Goal: Information Seeking & Learning: Learn about a topic

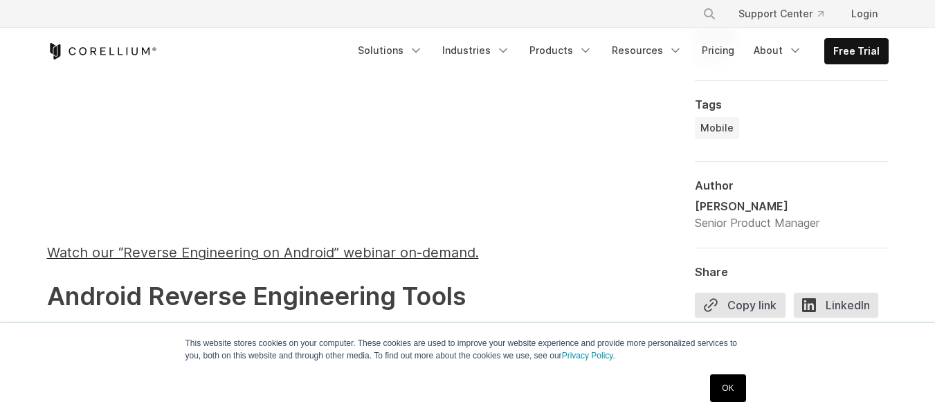
click at [725, 389] on link "OK" at bounding box center [727, 388] width 35 height 28
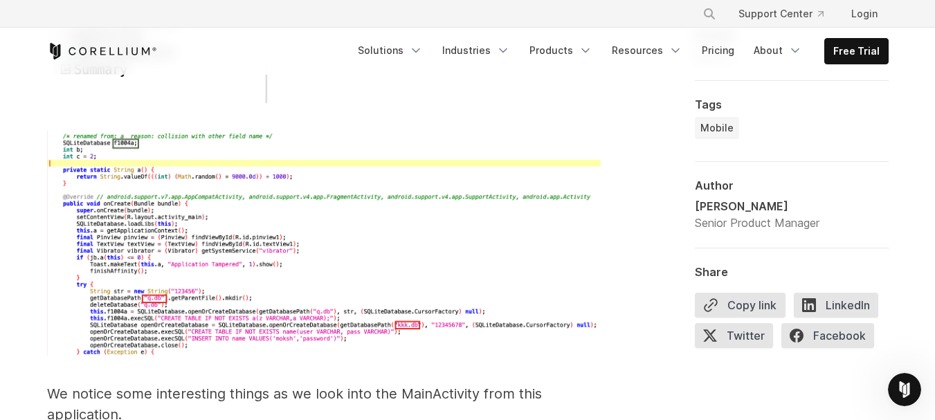
scroll to position [4220, 0]
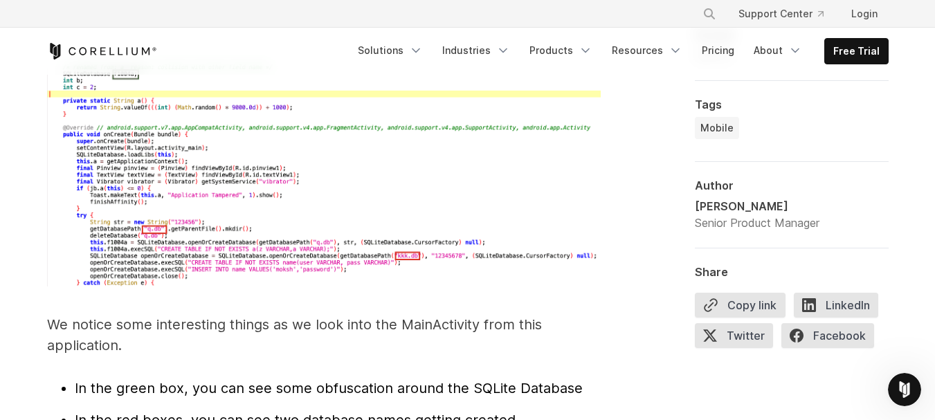
click at [269, 225] on img at bounding box center [323, 175] width 553 height 226
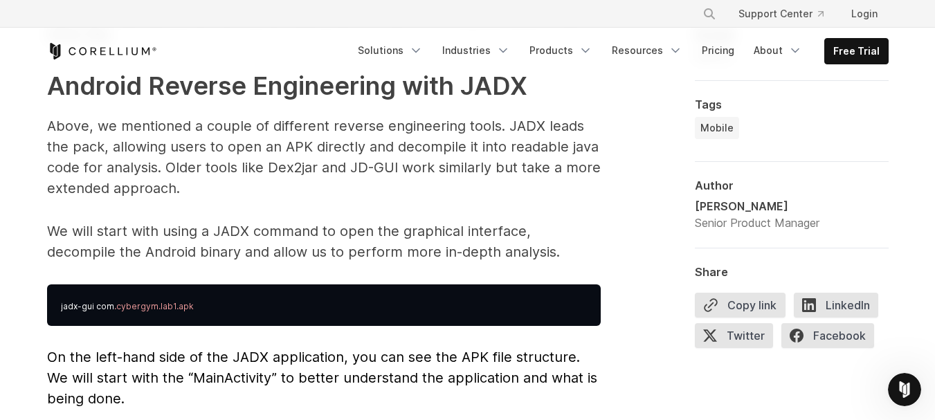
scroll to position [3597, 0]
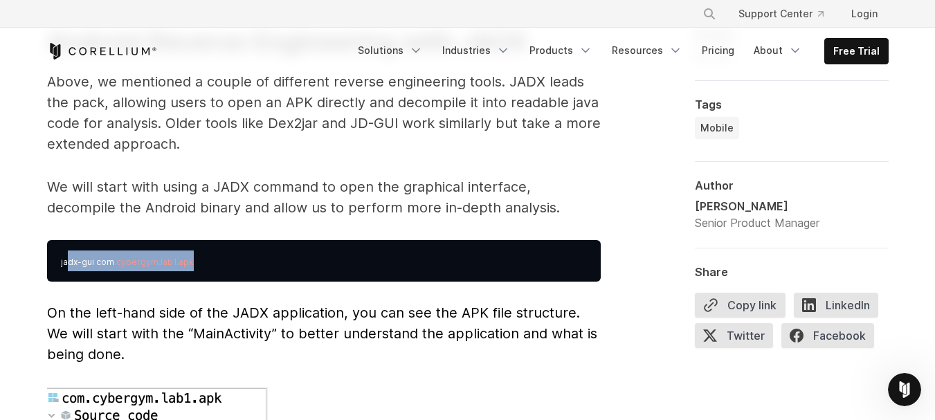
drag, startPoint x: 66, startPoint y: 238, endPoint x: 244, endPoint y: 249, distance: 178.1
click at [244, 249] on pre "jadx-gui com .cybergym.lab1.apk" at bounding box center [323, 261] width 553 height 42
drag, startPoint x: 209, startPoint y: 248, endPoint x: 0, endPoint y: 250, distance: 208.9
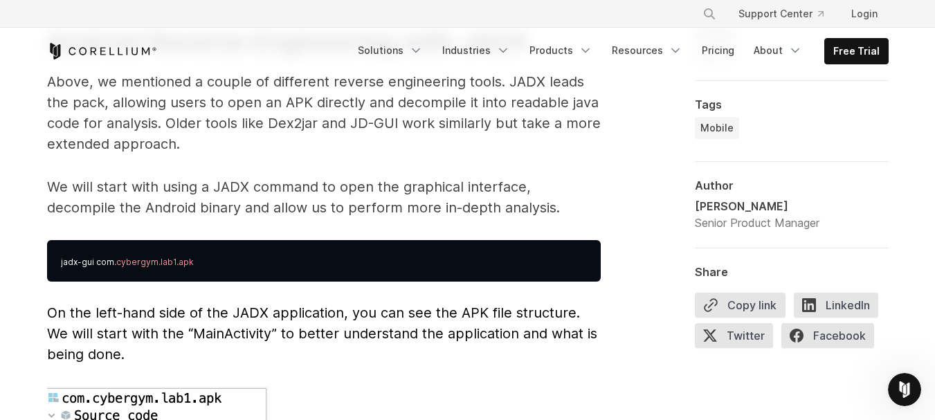
click at [318, 302] on p "On the left-hand side of the JADX application, you can see the APK file structu…" at bounding box center [323, 333] width 553 height 62
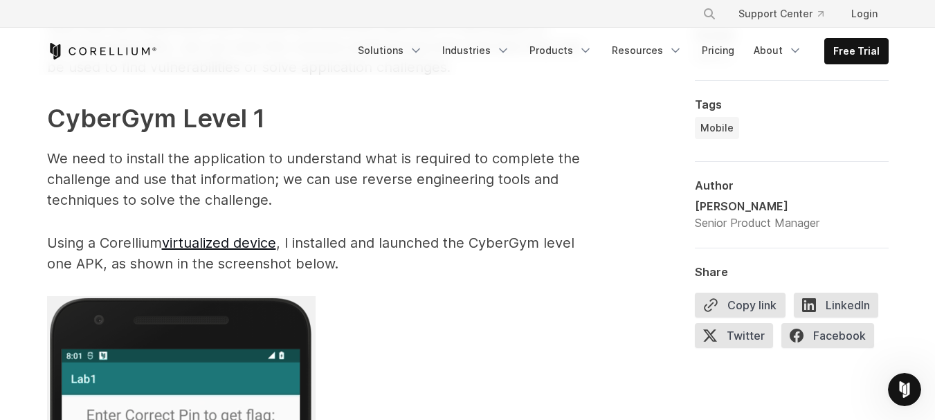
scroll to position [2421, 0]
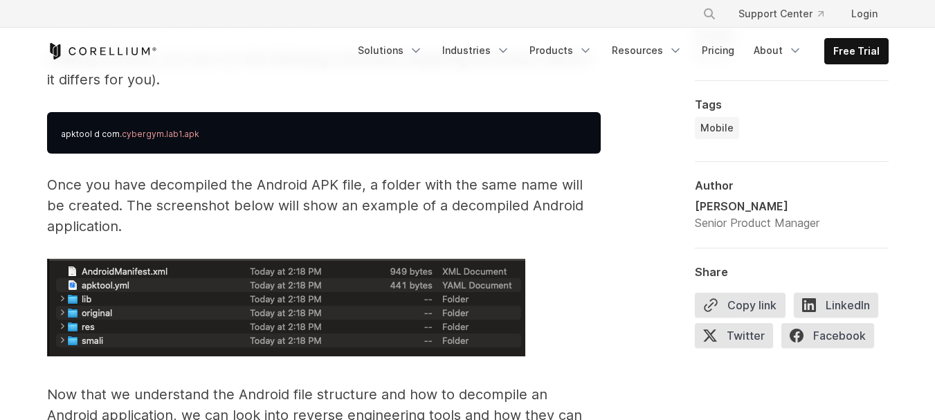
scroll to position [2283, 0]
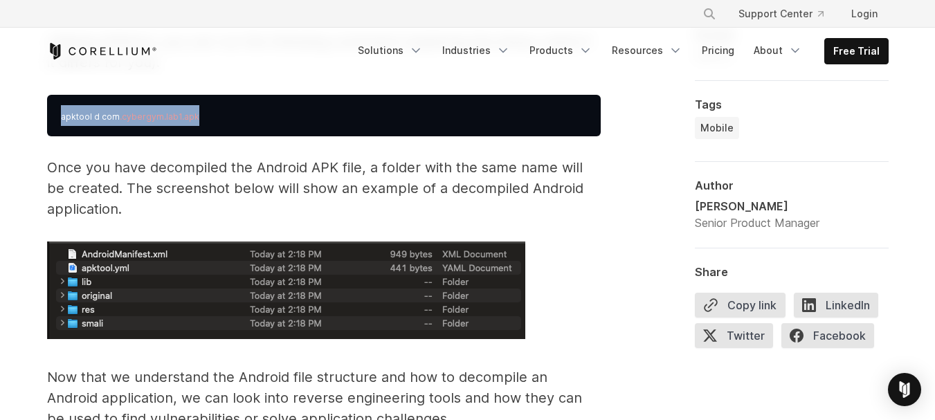
drag, startPoint x: 107, startPoint y: 113, endPoint x: 238, endPoint y: 113, distance: 130.7
click at [238, 113] on pre "apktool d com .cybergym.lab1.apk" at bounding box center [323, 116] width 553 height 42
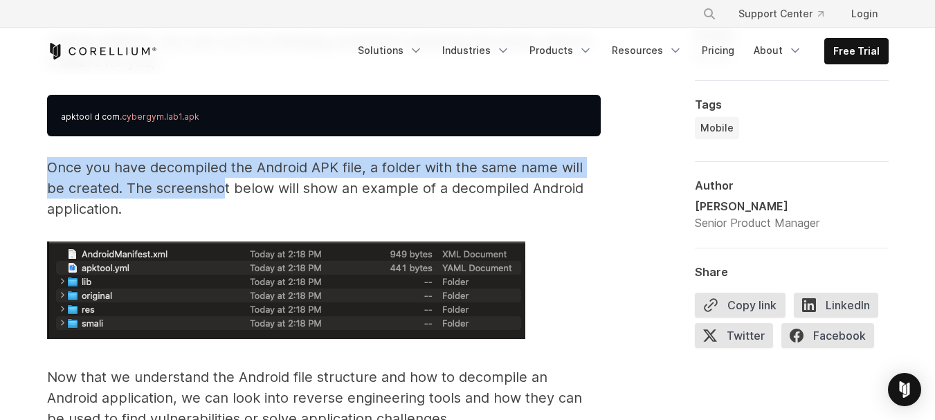
drag, startPoint x: 66, startPoint y: 169, endPoint x: 201, endPoint y: 190, distance: 136.4
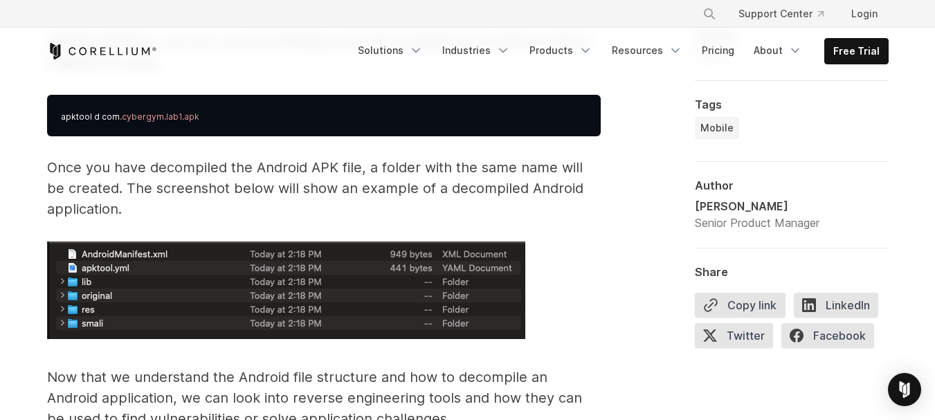
click at [174, 201] on p "Once you have decompiled the Android APK file, a folder with the same name will…" at bounding box center [323, 188] width 553 height 62
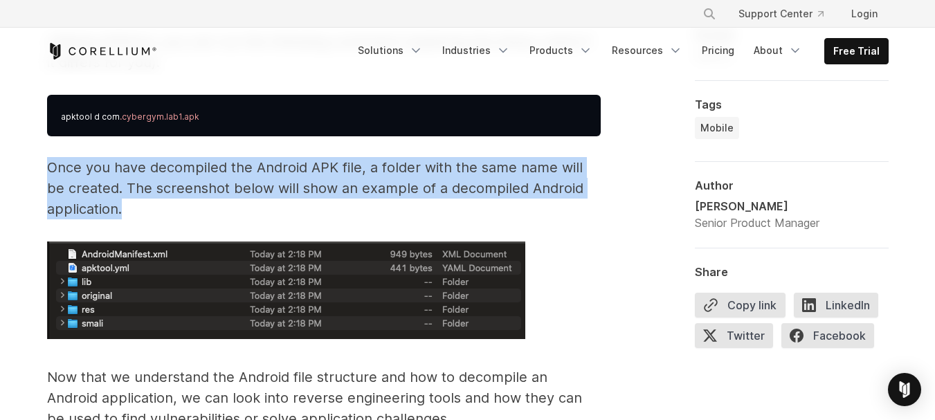
drag, startPoint x: 134, startPoint y: 211, endPoint x: 31, endPoint y: 156, distance: 116.4
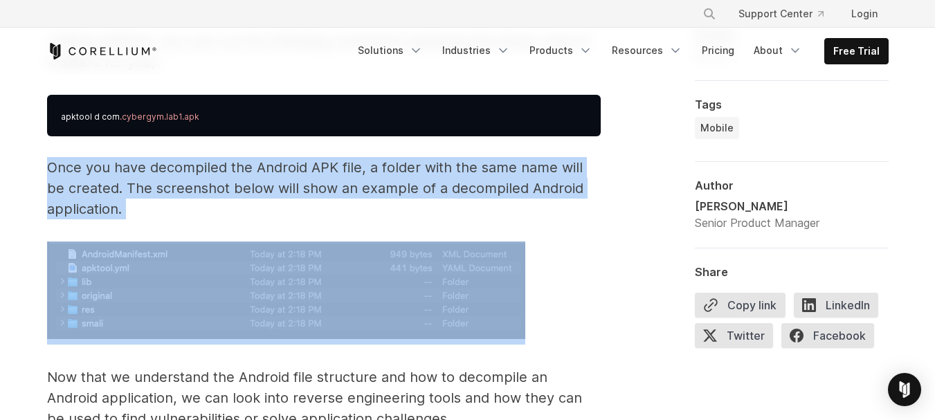
drag, startPoint x: 31, startPoint y: 156, endPoint x: 172, endPoint y: 204, distance: 149.2
click at [172, 204] on p "Once you have decompiled the Android APK file, a folder with the same name will…" at bounding box center [323, 188] width 553 height 62
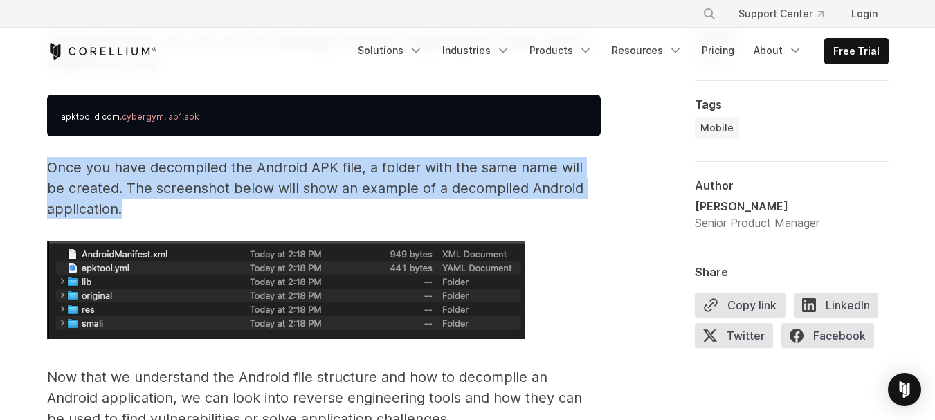
drag, startPoint x: 142, startPoint y: 193, endPoint x: 0, endPoint y: 163, distance: 144.9
click at [125, 218] on p "Once you have decompiled the Android APK file, a folder with the same name will…" at bounding box center [323, 188] width 553 height 62
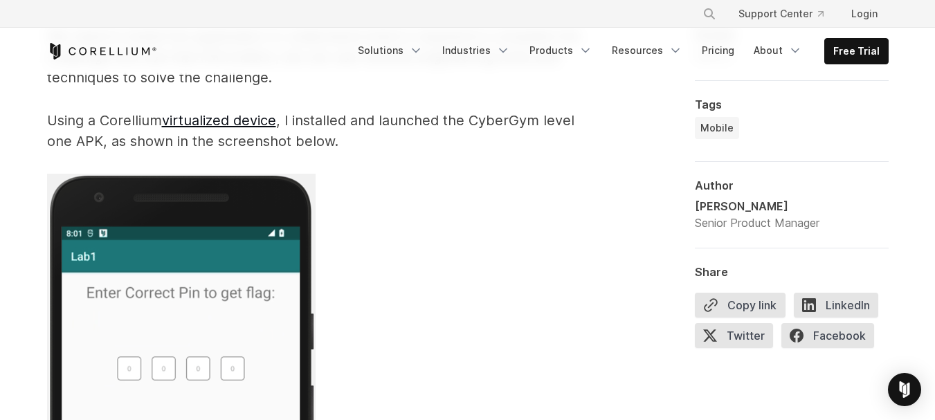
scroll to position [2767, 0]
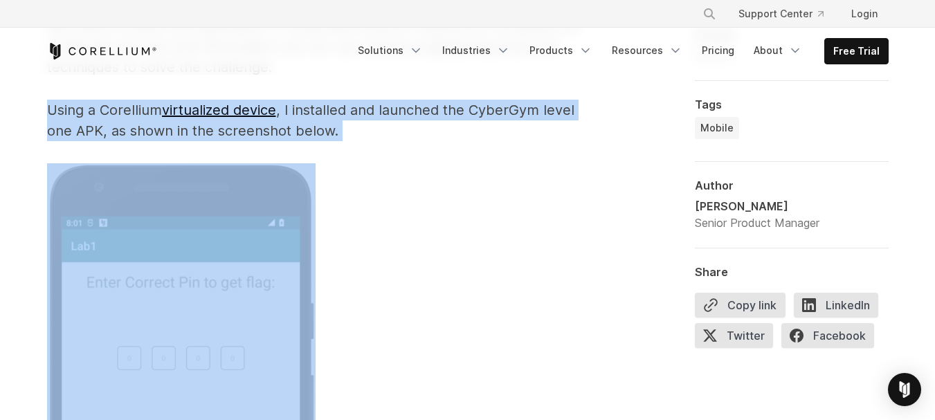
drag, startPoint x: 40, startPoint y: 104, endPoint x: 441, endPoint y: 147, distance: 403.6
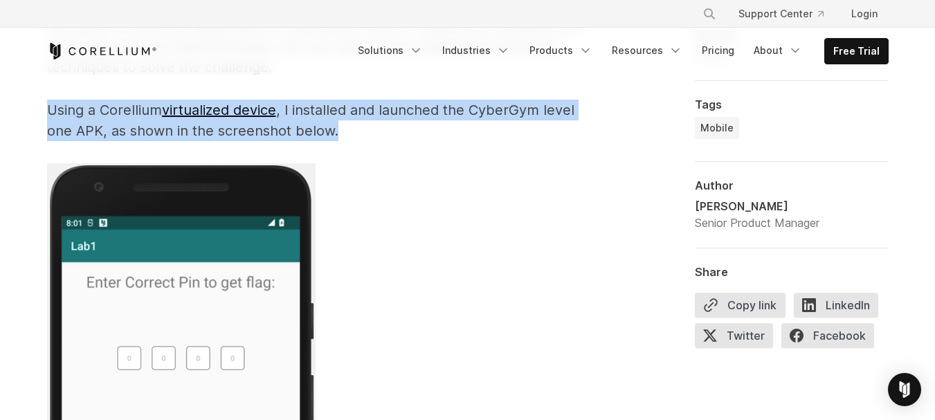
drag, startPoint x: 232, startPoint y: 125, endPoint x: 0, endPoint y: 113, distance: 232.0
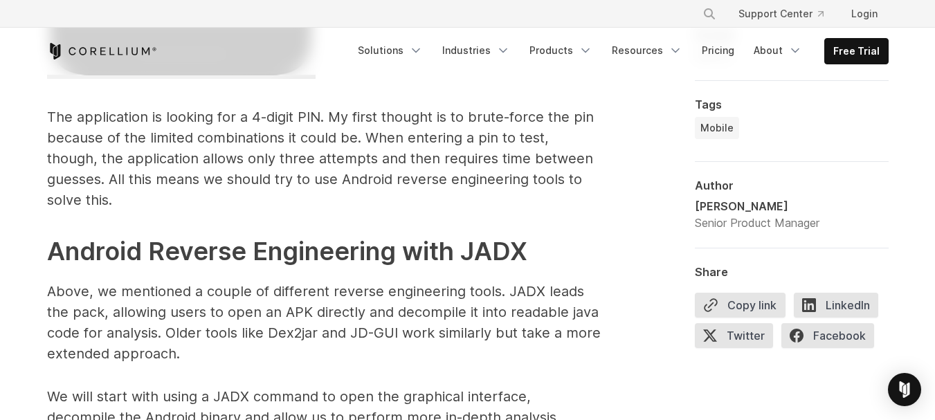
scroll to position [3390, 0]
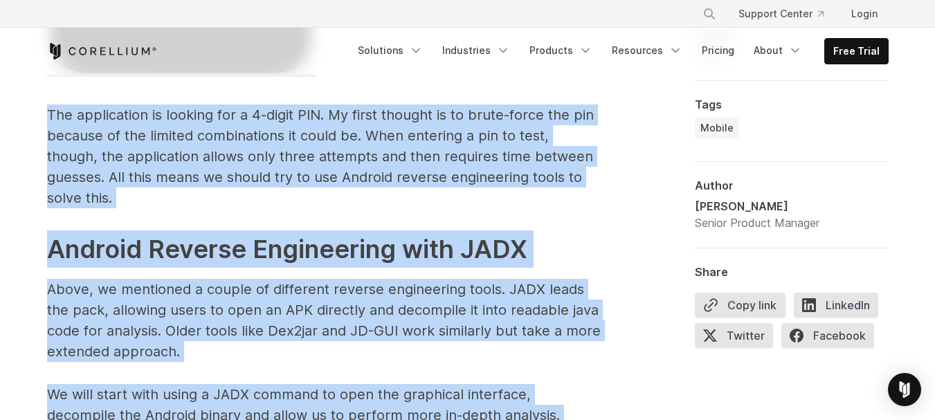
drag, startPoint x: 27, startPoint y: 116, endPoint x: 636, endPoint y: 185, distance: 613.4
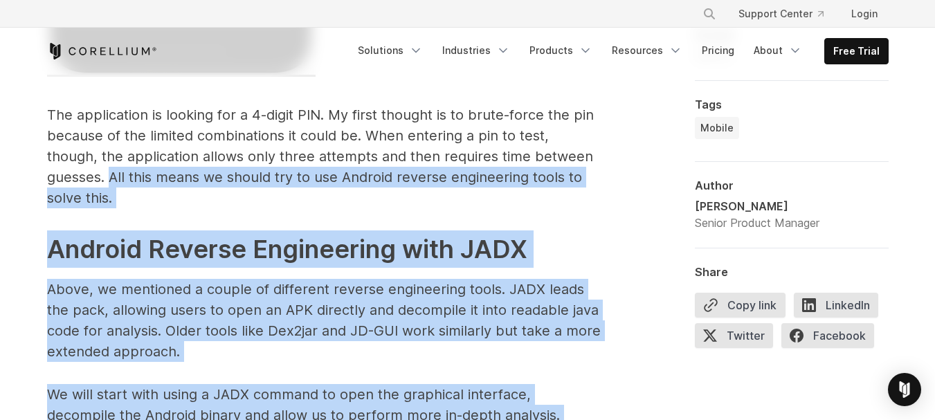
drag, startPoint x: 636, startPoint y: 185, endPoint x: 0, endPoint y: 178, distance: 636.5
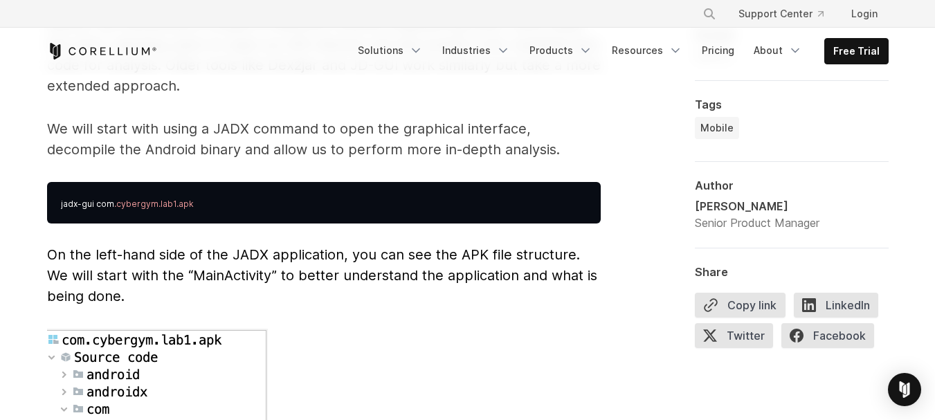
scroll to position [3666, 0]
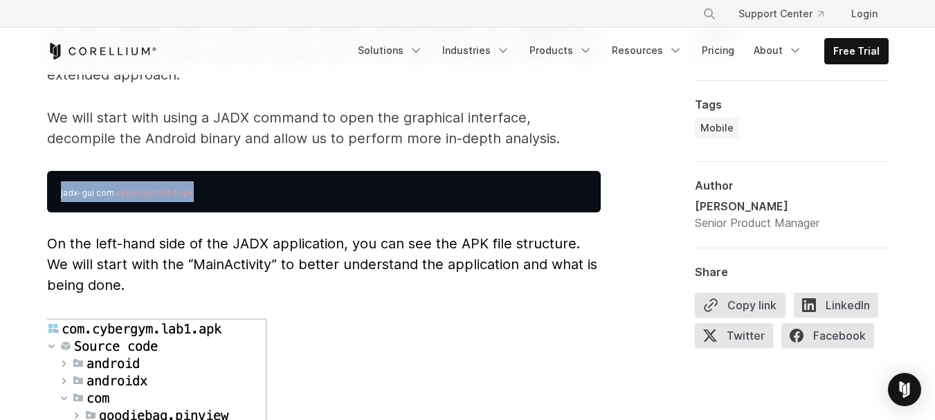
drag, startPoint x: 53, startPoint y: 161, endPoint x: 210, endPoint y: 167, distance: 157.2
click at [210, 171] on pre "jadx-gui com .cybergym.lab1.apk" at bounding box center [323, 192] width 553 height 42
drag, startPoint x: 210, startPoint y: 167, endPoint x: 57, endPoint y: 178, distance: 153.3
click at [57, 178] on pre "jadx-gui com .cybergym.lab1.apk" at bounding box center [323, 192] width 553 height 42
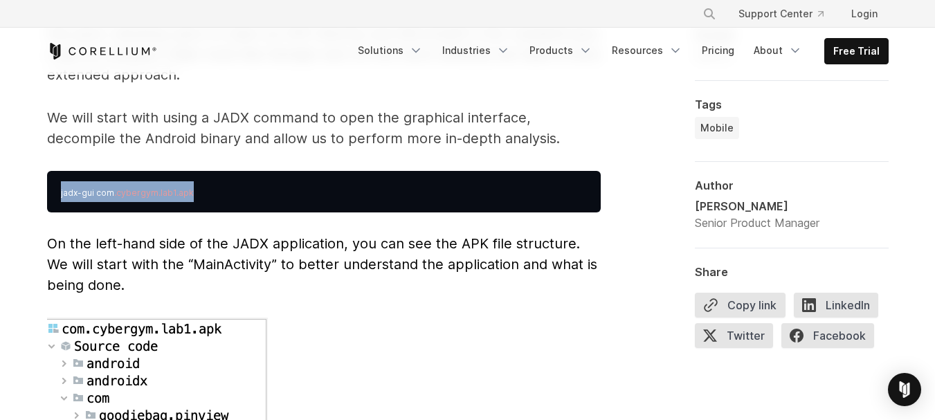
click at [57, 178] on pre "jadx-gui com .cybergym.lab1.apk" at bounding box center [323, 192] width 553 height 42
drag, startPoint x: 58, startPoint y: 176, endPoint x: 259, endPoint y: 173, distance: 200.6
click at [259, 173] on pre "jadx-gui com .cybergym.lab1.apk" at bounding box center [323, 192] width 553 height 42
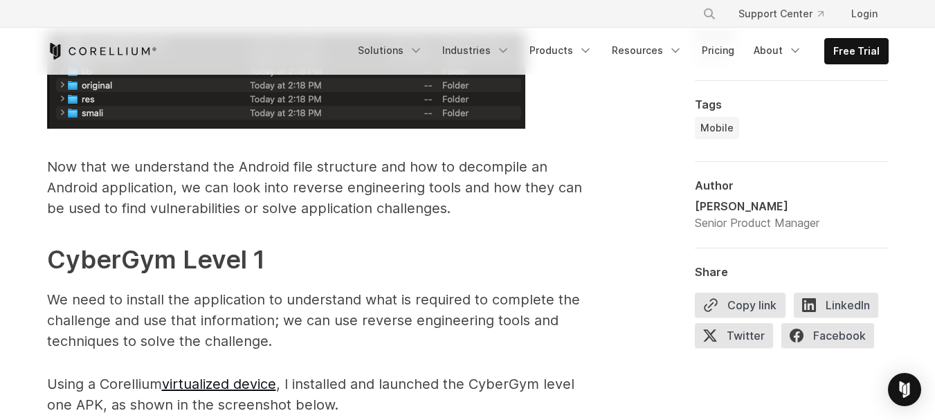
scroll to position [2352, 0]
